Goal: Check status: Check status

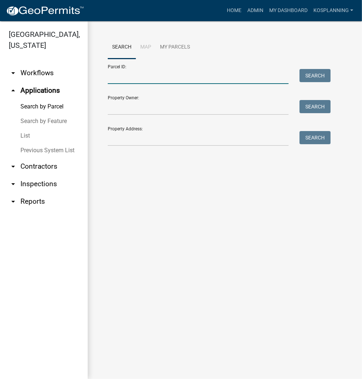
click at [207, 78] on input "Parcel ID:" at bounding box center [198, 76] width 181 height 15
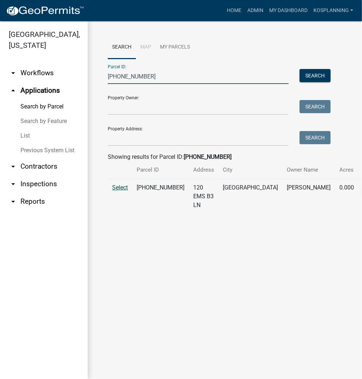
type input "[PHONE_NUMBER]"
click at [119, 191] on span "Select" at bounding box center [120, 187] width 16 height 7
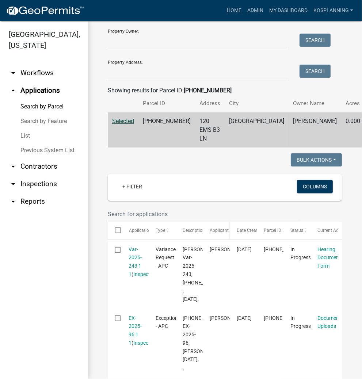
scroll to position [88, 0]
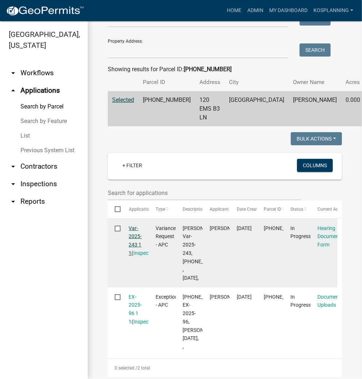
click at [138, 245] on link "Var-2025-243 1 1" at bounding box center [135, 240] width 13 height 31
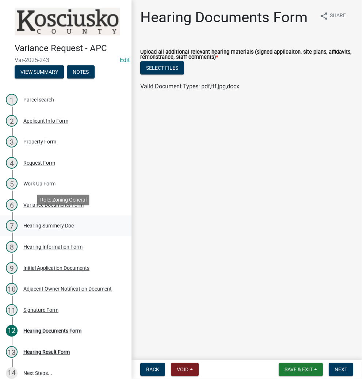
scroll to position [6, 0]
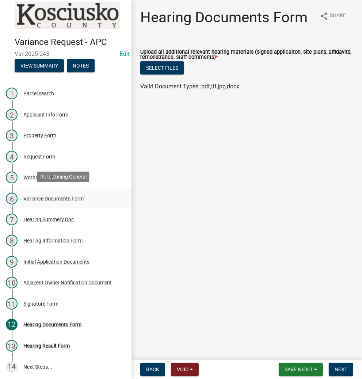
click at [49, 198] on div "Variance Documents Form" at bounding box center [53, 198] width 60 height 5
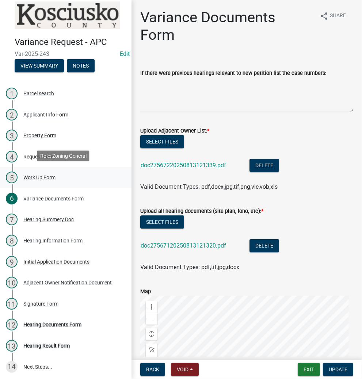
click at [39, 176] on div "Work Up Form" at bounding box center [39, 177] width 32 height 5
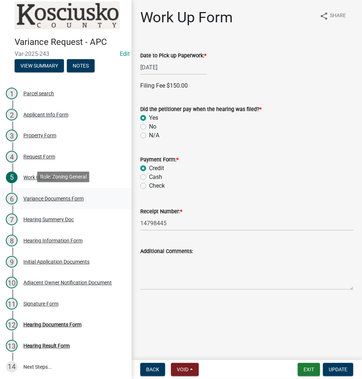
click at [53, 198] on div "Variance Documents Form" at bounding box center [53, 198] width 60 height 5
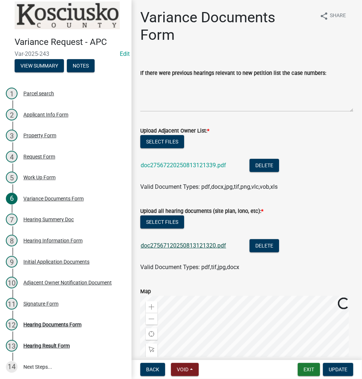
click at [179, 244] on link "doc27567120250813121320.pdf" at bounding box center [183, 245] width 85 height 7
click at [307, 371] on button "Exit" at bounding box center [309, 369] width 22 height 13
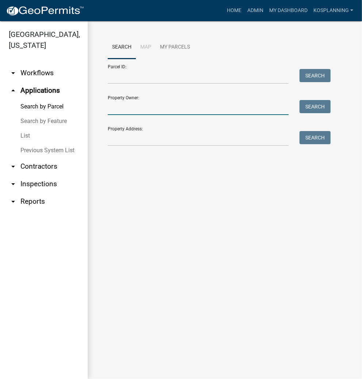
click at [150, 108] on input "Property Owner:" at bounding box center [198, 107] width 181 height 15
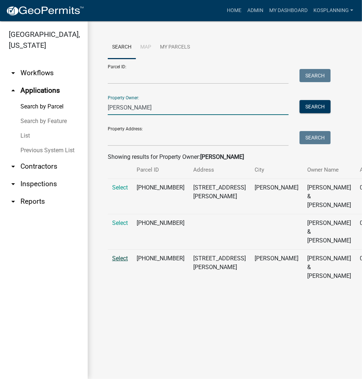
type input "[PERSON_NAME]"
click at [120, 262] on span "Select" at bounding box center [120, 258] width 16 height 7
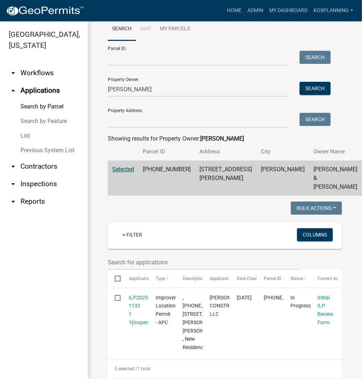
scroll to position [117, 0]
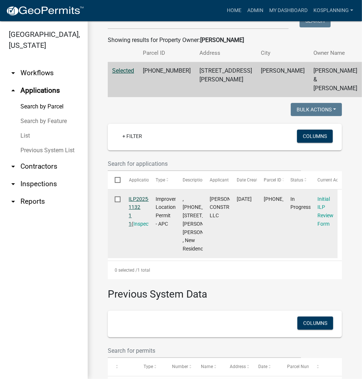
click at [136, 215] on link "ILP2025-1132 1 1" at bounding box center [139, 211] width 21 height 31
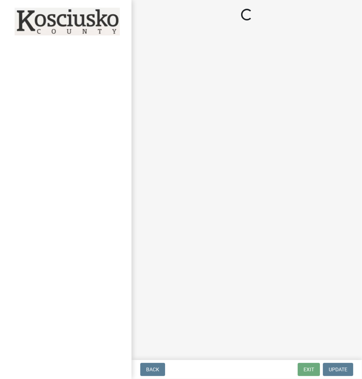
select select "d95389f4-ab5a-4603-9826-29cf73316391"
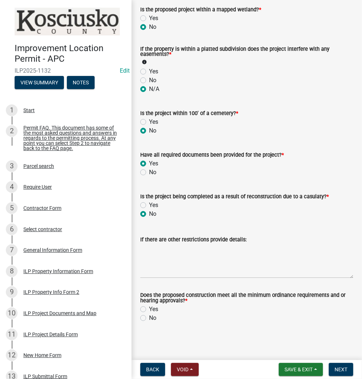
scroll to position [709, 0]
click at [149, 308] on label "Yes" at bounding box center [153, 309] width 9 height 9
click at [149, 308] on input "Yes" at bounding box center [151, 307] width 5 height 5
radio input "true"
drag, startPoint x: 334, startPoint y: 368, endPoint x: 326, endPoint y: 364, distance: 10.0
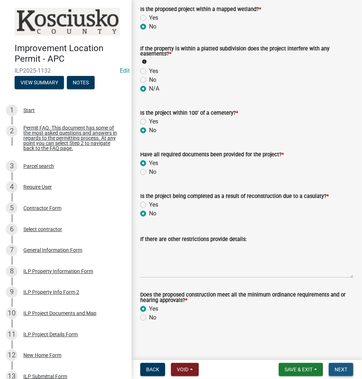
click at [334, 368] on button "Next" at bounding box center [341, 369] width 24 height 13
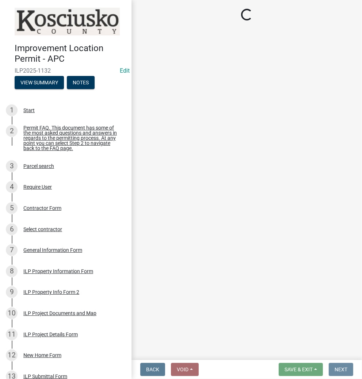
scroll to position [0, 0]
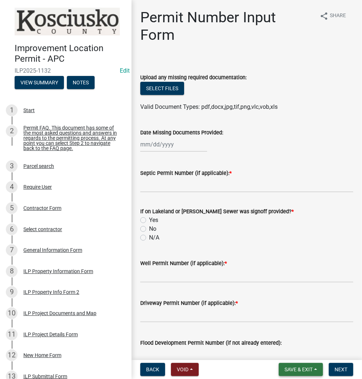
click at [287, 370] on span "Save & Exit" at bounding box center [298, 370] width 28 height 6
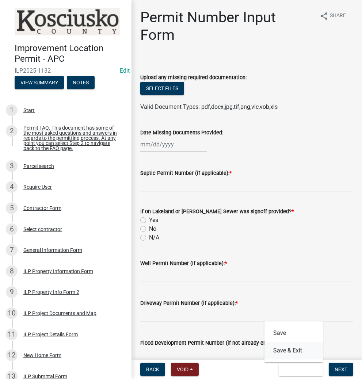
click at [280, 352] on button "Save & Exit" at bounding box center [293, 351] width 58 height 18
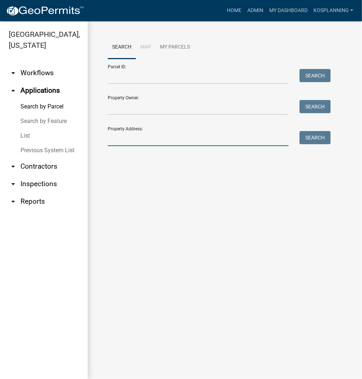
click at [155, 138] on input "Property Address:" at bounding box center [198, 138] width 181 height 15
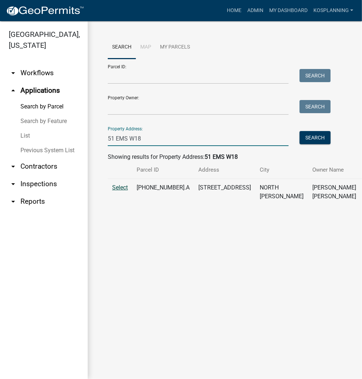
type input "51 EMS W18"
click at [120, 191] on span "Select" at bounding box center [120, 187] width 16 height 7
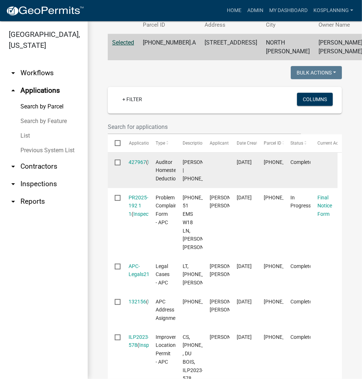
scroll to position [146, 0]
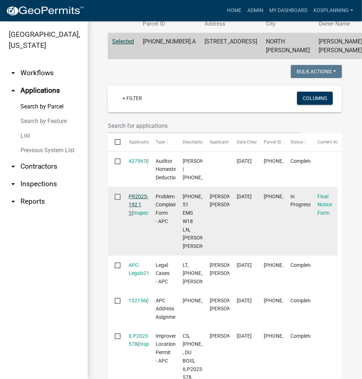
click at [137, 216] on link "PR2025-192 1 1" at bounding box center [139, 205] width 20 height 23
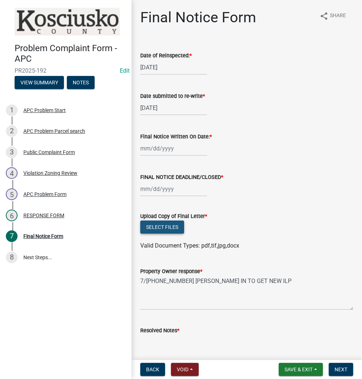
click at [166, 228] on button "Select files" at bounding box center [162, 227] width 44 height 13
click at [48, 213] on div "RESPONSE FORM" at bounding box center [43, 215] width 41 height 5
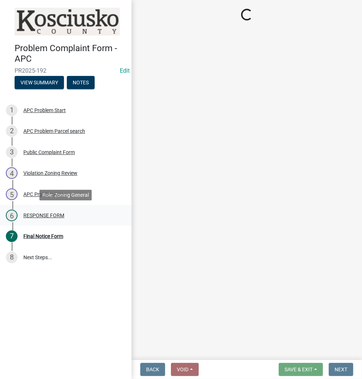
select select "d062c417-95db-497a-9398-920c005df4db"
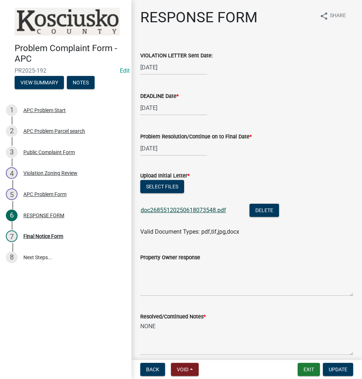
click at [187, 208] on link "doc26855120250618073548.pdf" at bounding box center [183, 210] width 85 height 7
click at [51, 238] on div "Final Notice Form" at bounding box center [43, 236] width 40 height 5
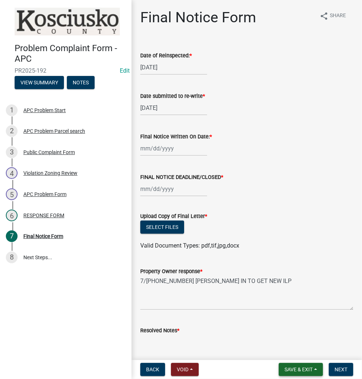
click at [294, 368] on span "Save & Exit" at bounding box center [298, 370] width 28 height 6
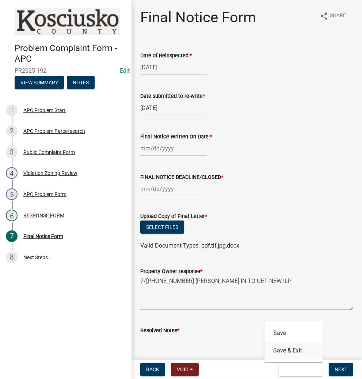
click at [291, 352] on button "Save & Exit" at bounding box center [293, 351] width 58 height 18
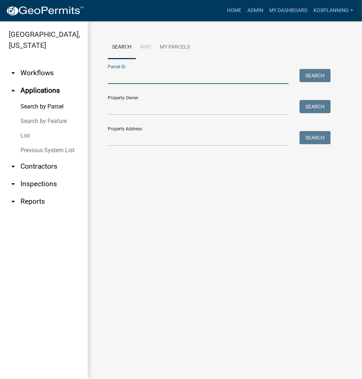
click at [184, 74] on input "Parcel ID:" at bounding box center [198, 76] width 181 height 15
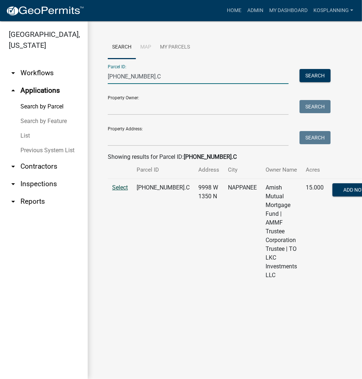
type input "[PHONE_NUMBER].C"
click at [115, 191] on span "Select" at bounding box center [120, 187] width 16 height 7
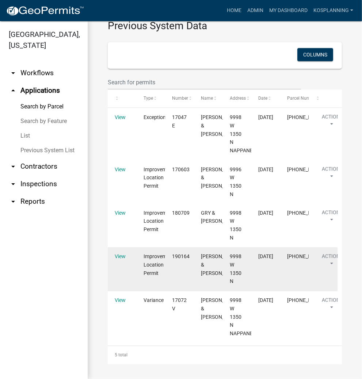
scroll to position [717, 0]
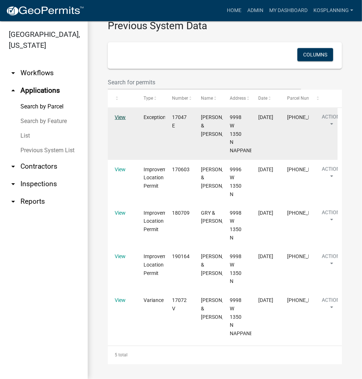
click at [122, 120] on link "View" at bounding box center [120, 117] width 11 height 6
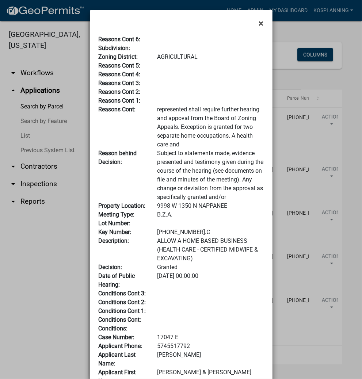
click at [259, 24] on span "×" at bounding box center [261, 23] width 5 height 10
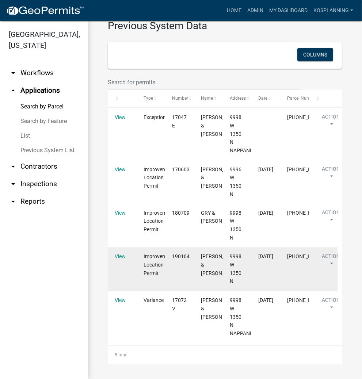
scroll to position [834, 0]
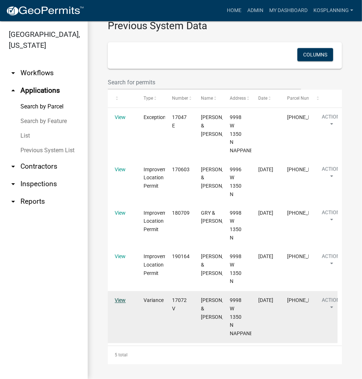
click at [117, 302] on link "View" at bounding box center [120, 301] width 11 height 6
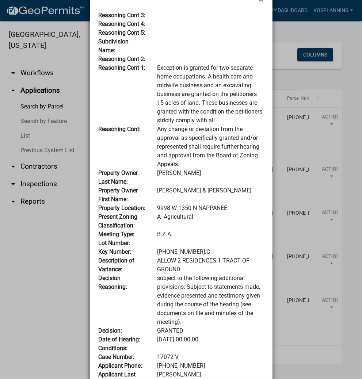
scroll to position [0, 0]
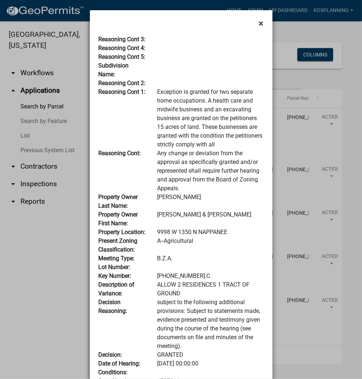
click at [256, 22] on button "×" at bounding box center [261, 23] width 16 height 20
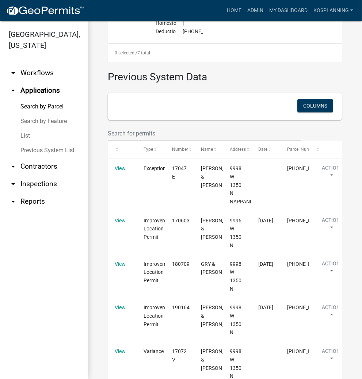
scroll to position [834, 0]
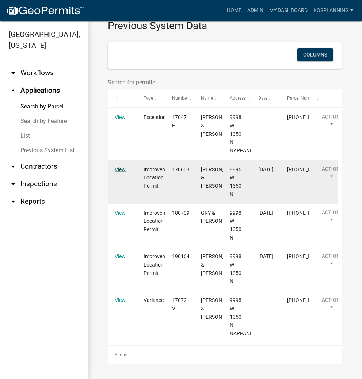
click at [121, 169] on link "View" at bounding box center [120, 170] width 11 height 6
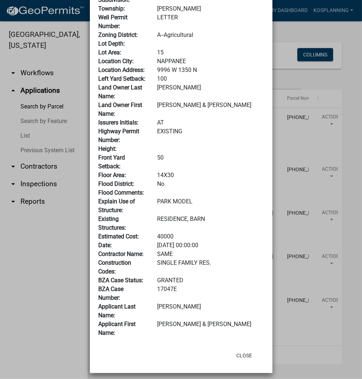
scroll to position [280, 0]
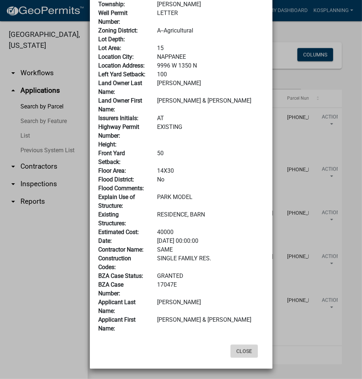
click at [242, 353] on button "Close" at bounding box center [243, 351] width 27 height 13
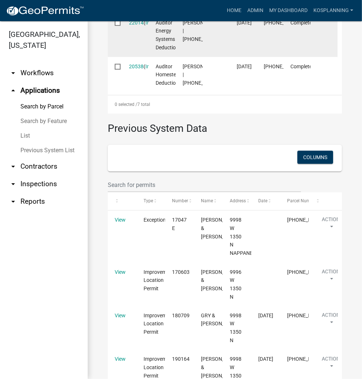
scroll to position [512, 0]
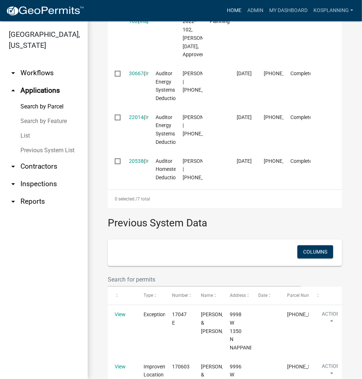
click at [232, 11] on link "Home" at bounding box center [234, 11] width 20 height 14
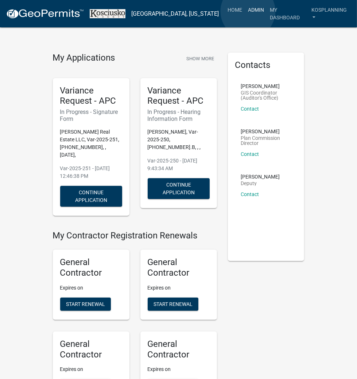
click at [249, 11] on link "Admin" at bounding box center [256, 10] width 22 height 14
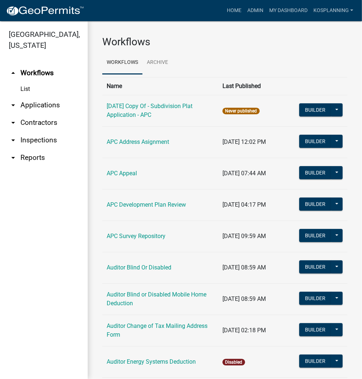
drag, startPoint x: 35, startPoint y: 104, endPoint x: 51, endPoint y: 103, distance: 16.1
click at [35, 105] on link "arrow_drop_down Applications" at bounding box center [44, 105] width 88 height 18
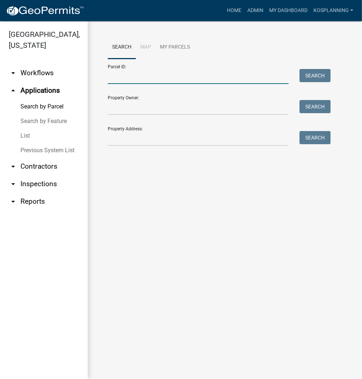
click at [115, 78] on input "Parcel ID:" at bounding box center [198, 76] width 181 height 15
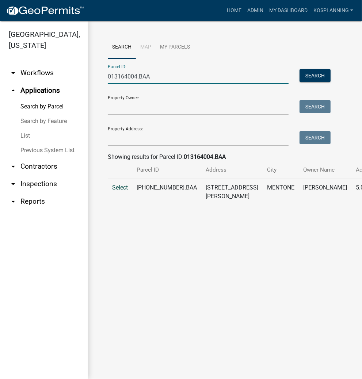
type input "013164004.BAA"
click at [118, 191] on span "Select" at bounding box center [120, 187] width 16 height 7
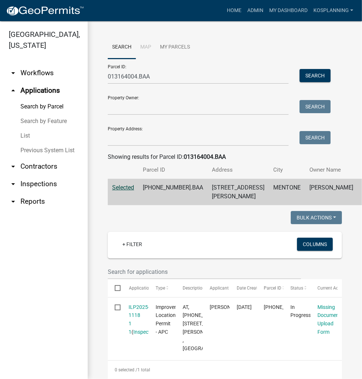
click at [47, 149] on link "Previous System List" at bounding box center [44, 150] width 88 height 15
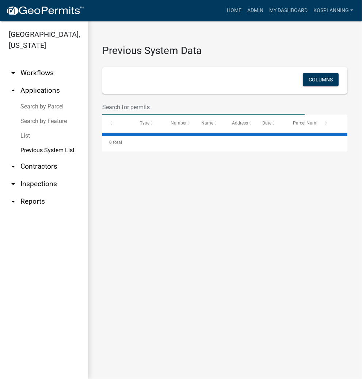
click at [120, 106] on input "text" at bounding box center [203, 107] width 202 height 15
type input "93"
select select "3: 100"
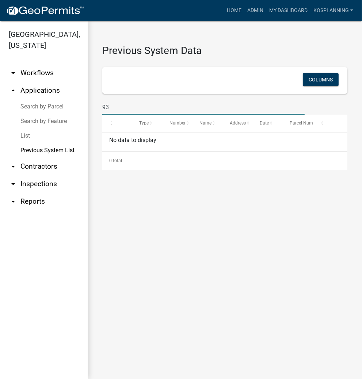
type input "9"
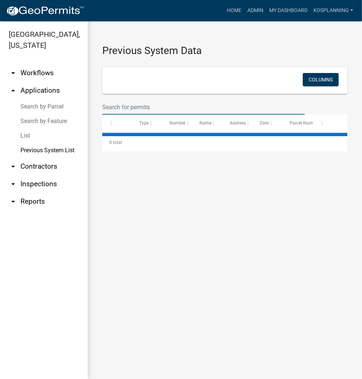
select select "3: 100"
